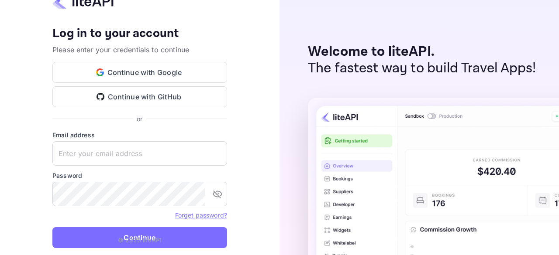
type input "zen.abddin@tbo.com"
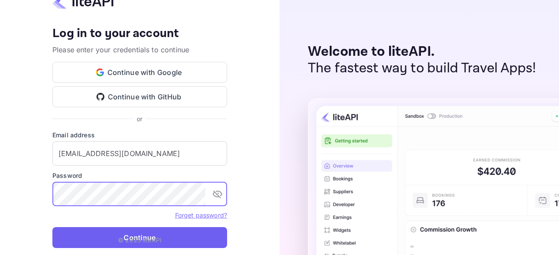
click at [158, 234] on button "Continue" at bounding box center [139, 237] width 175 height 21
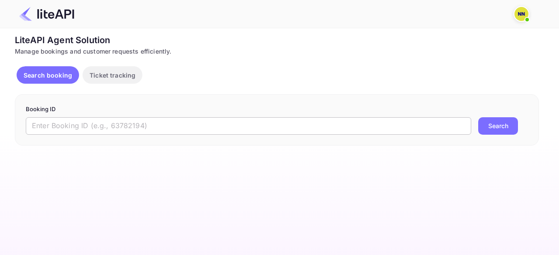
click at [173, 132] on input "text" at bounding box center [248, 125] width 445 height 17
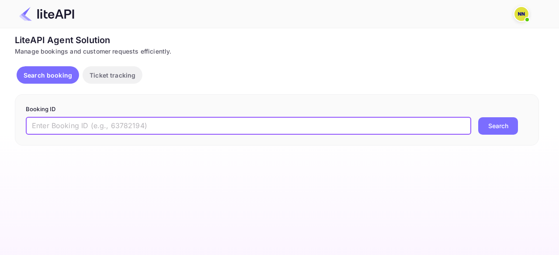
paste input "8709472"
type input "8709472"
click at [478, 117] on button "Search" at bounding box center [498, 125] width 40 height 17
